Goal: Navigation & Orientation: Find specific page/section

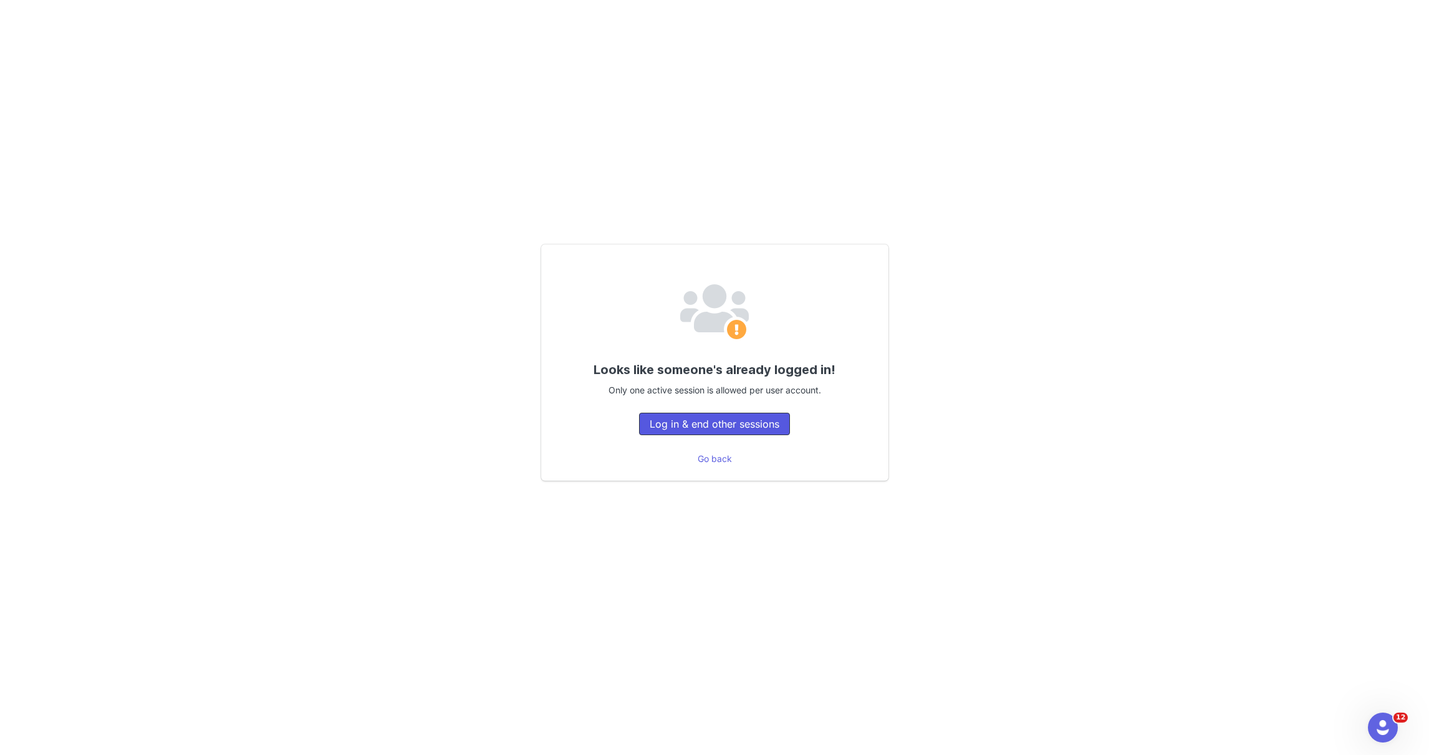
click at [723, 424] on button "Log in & end other sessions" at bounding box center [714, 424] width 151 height 22
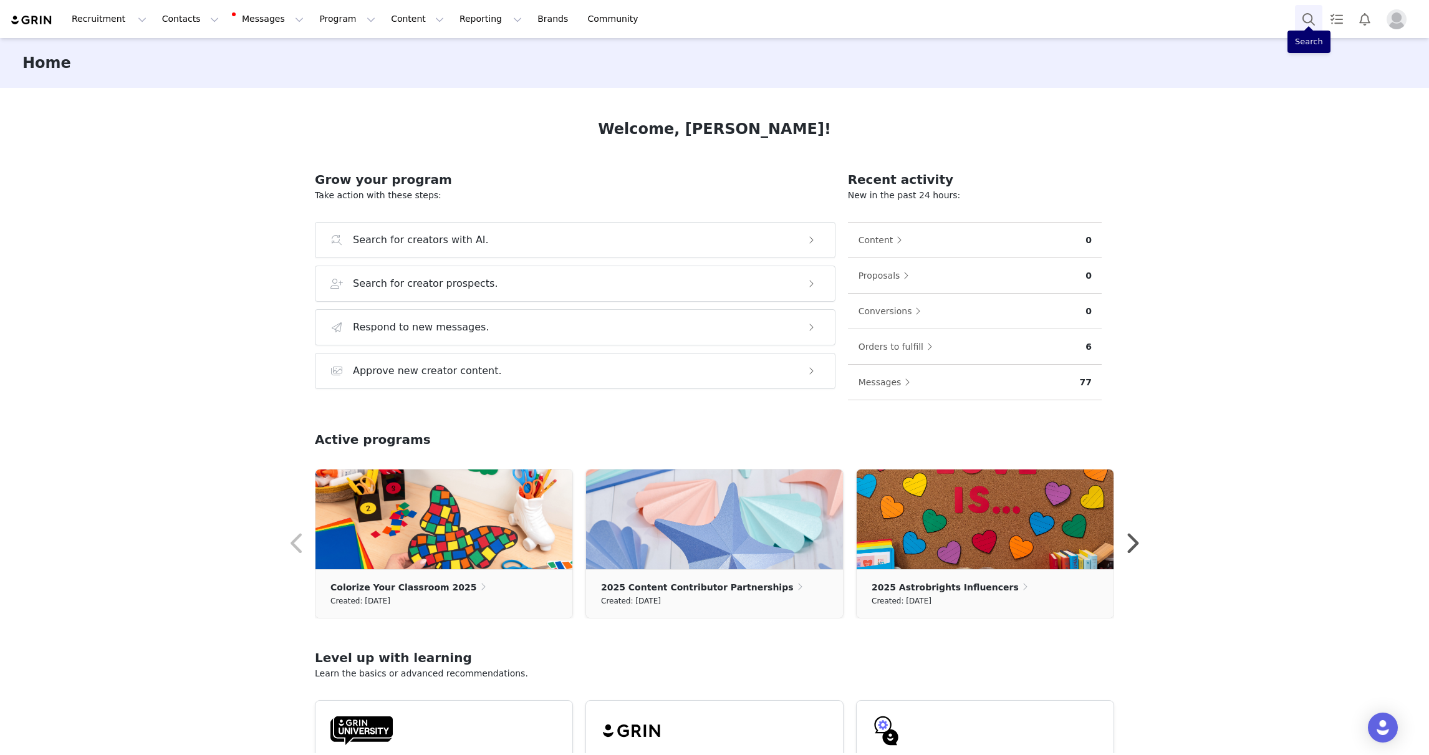
click at [1311, 19] on button "Search" at bounding box center [1308, 19] width 27 height 28
